Goal: Download file/media

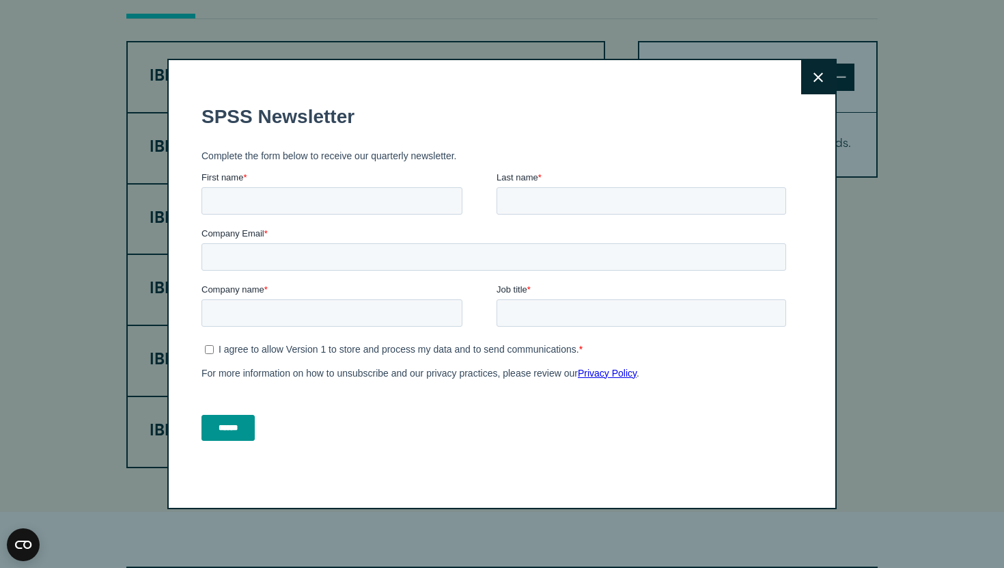
scroll to position [1055, 0]
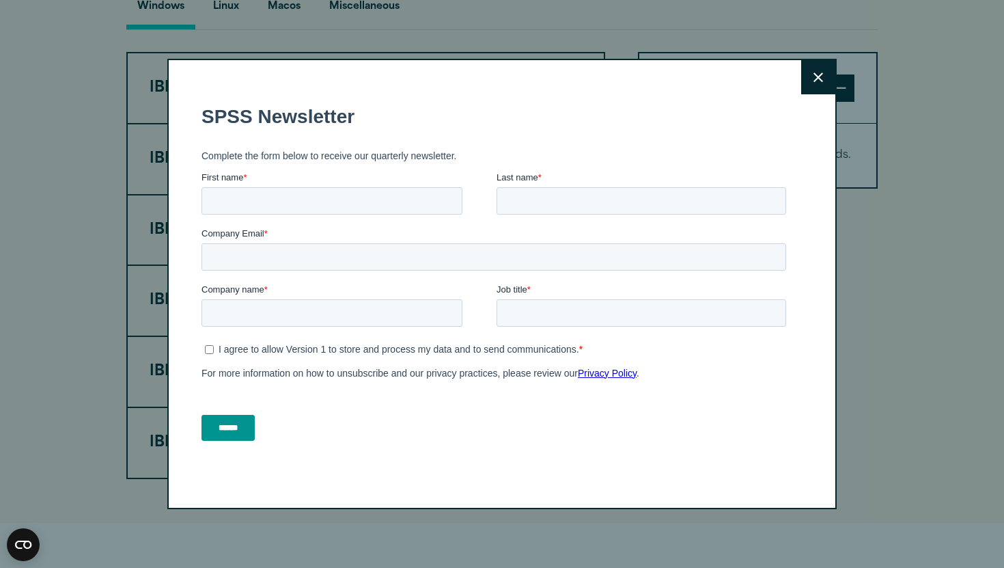
click at [818, 81] on icon at bounding box center [819, 77] width 10 height 10
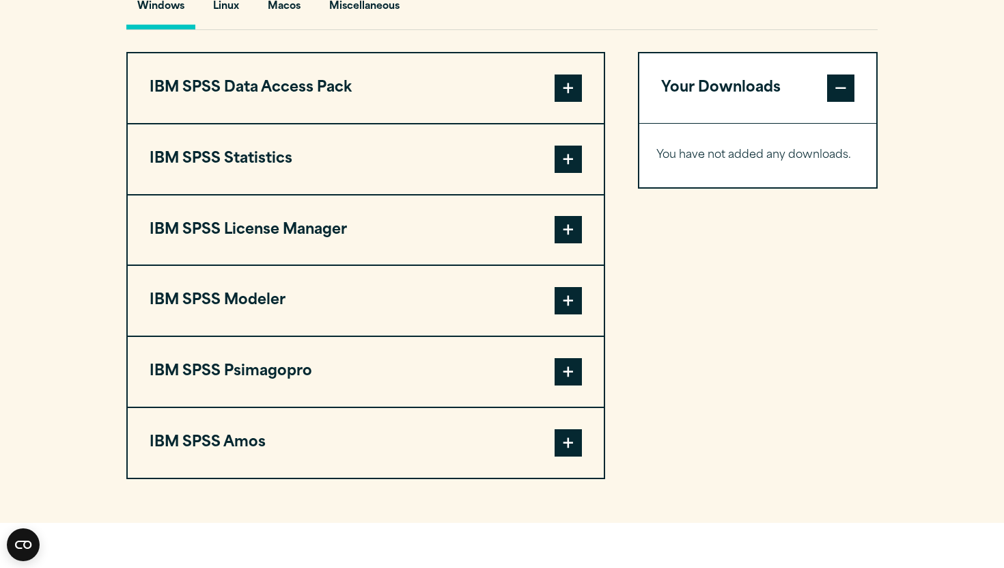
click at [568, 163] on span at bounding box center [568, 159] width 27 height 27
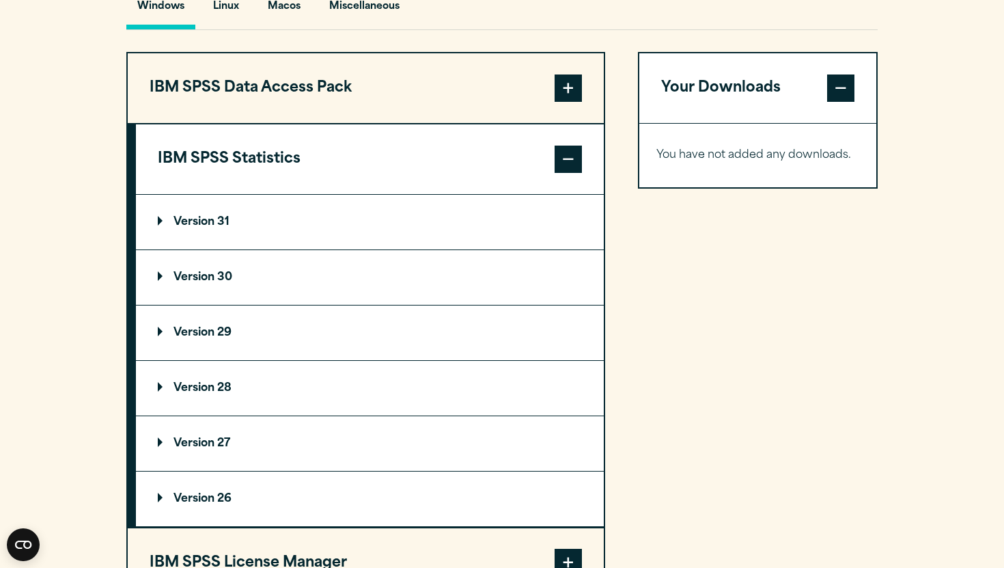
click at [184, 227] on p "Version 31" at bounding box center [194, 222] width 72 height 11
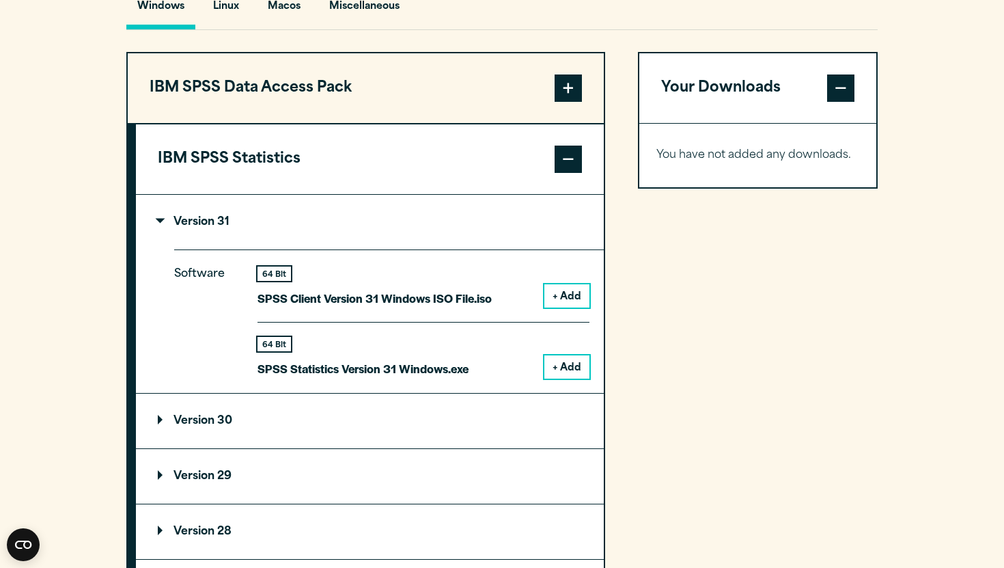
click at [570, 369] on button "+ Add" at bounding box center [566, 366] width 45 height 23
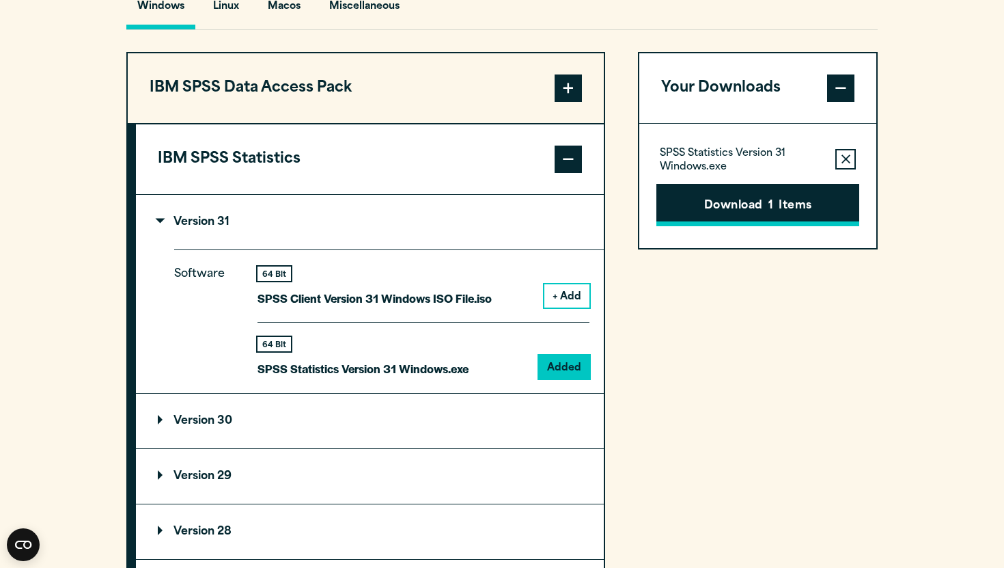
click at [757, 219] on button "Download 1 Items" at bounding box center [758, 205] width 203 height 42
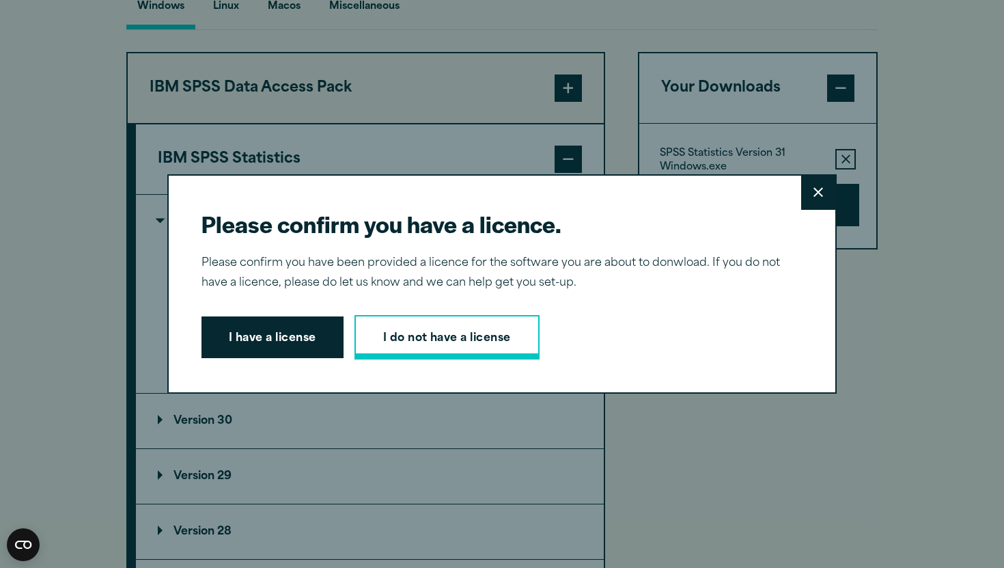
click at [459, 337] on link "I do not have a license" at bounding box center [447, 337] width 185 height 45
